Goal: Task Accomplishment & Management: Manage account settings

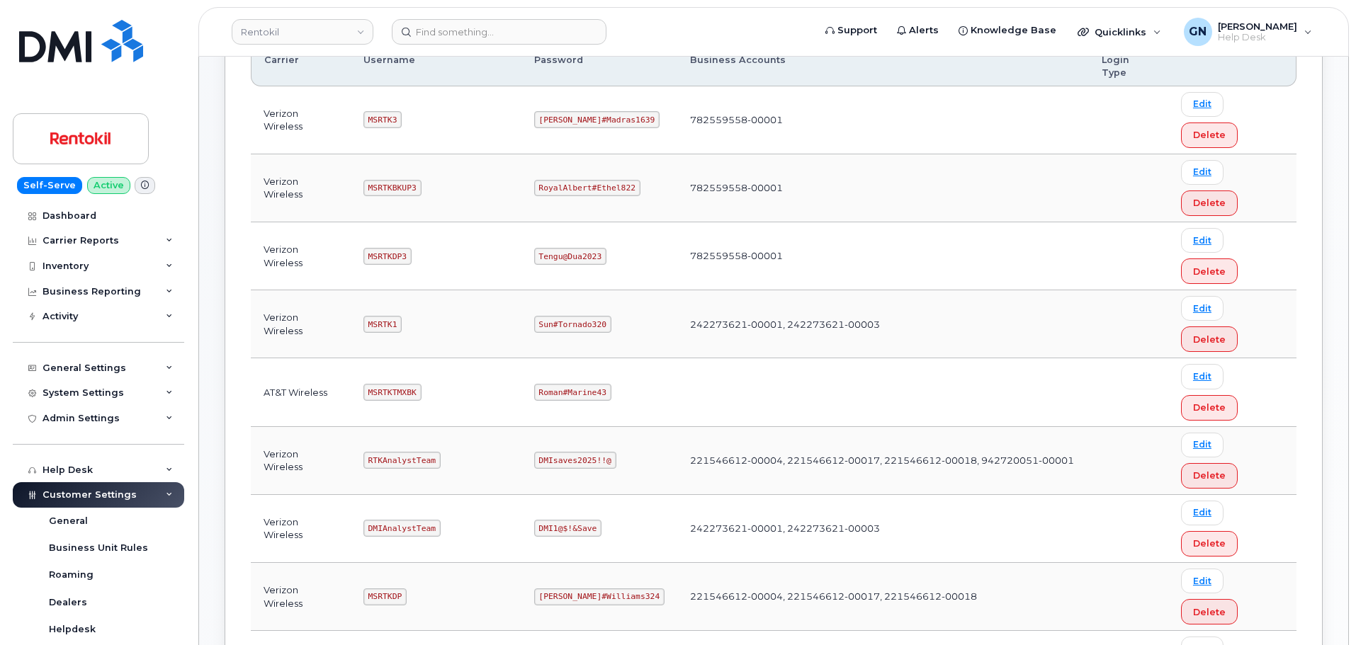
scroll to position [142, 0]
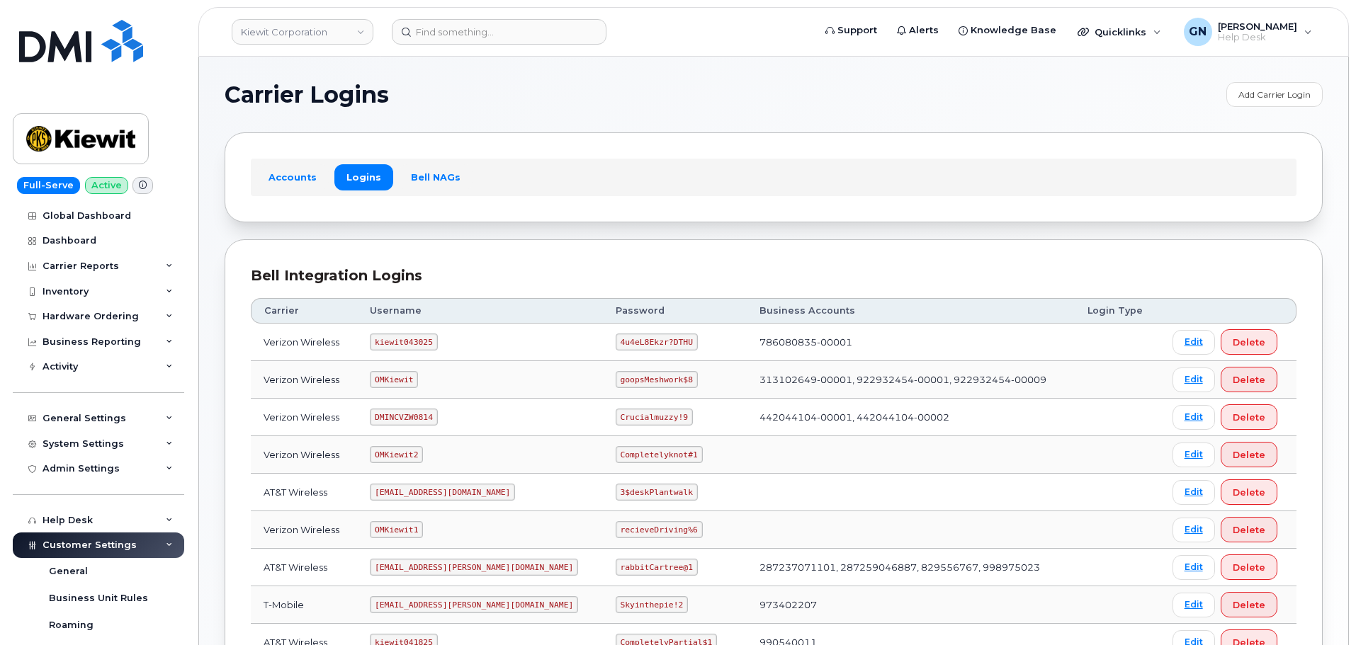
click at [410, 342] on code "kiewit043025" at bounding box center [403, 342] width 67 height 17
copy code "kiewit043025"
click at [616, 339] on code "4u4eL8Ekzr?DTHU" at bounding box center [657, 342] width 82 height 17
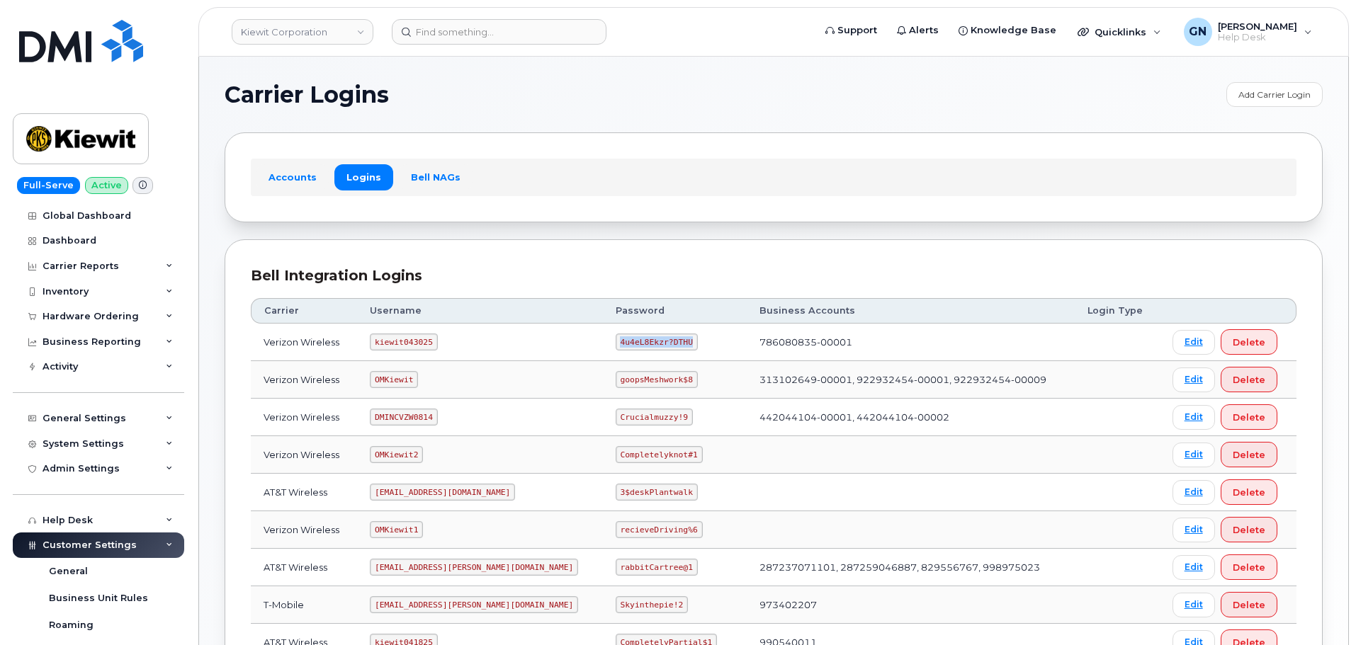
click at [616, 339] on code "4u4eL8Ekzr?DTHU" at bounding box center [657, 342] width 82 height 17
copy code "4u4eL8Ekzr?DTHU"
